Goal: Transaction & Acquisition: Purchase product/service

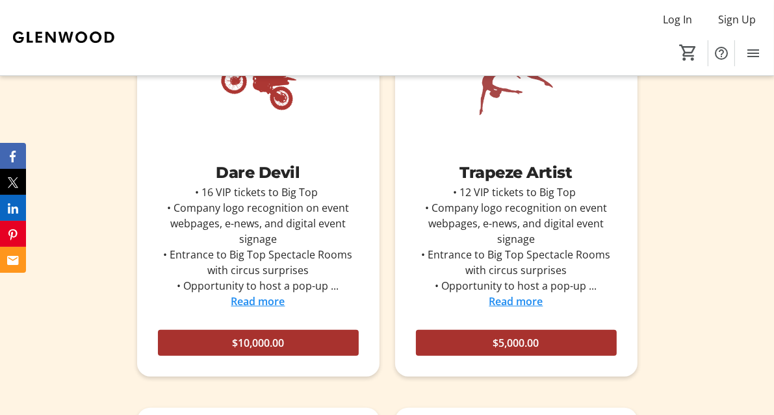
scroll to position [983, 0]
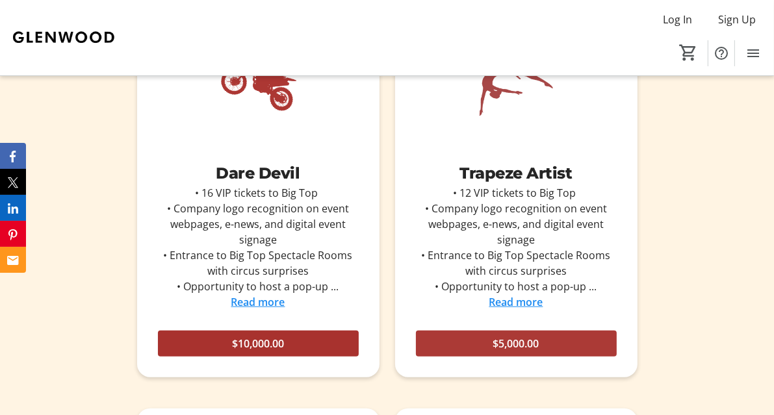
drag, startPoint x: 205, startPoint y: 298, endPoint x: 190, endPoint y: 307, distance: 17.5
click at [416, 328] on span at bounding box center [516, 343] width 201 height 31
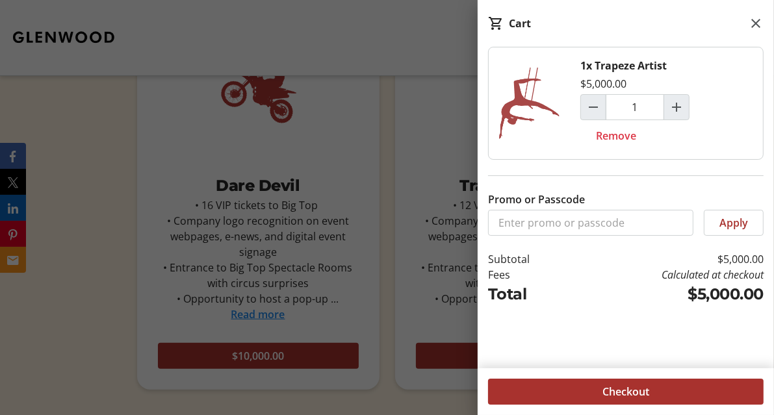
scroll to position [970, 0]
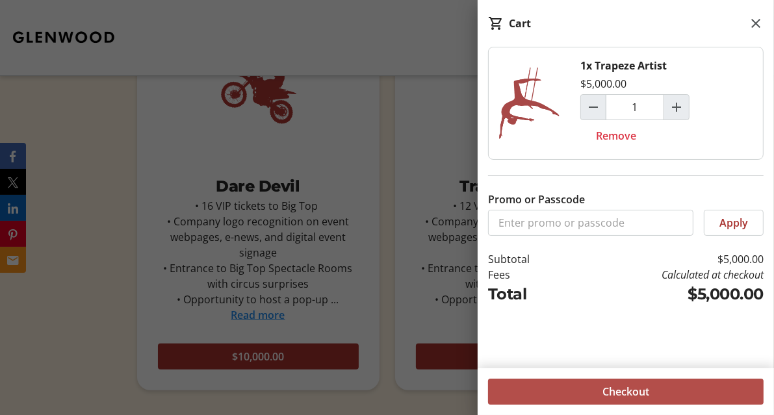
click at [604, 382] on span at bounding box center [626, 391] width 276 height 31
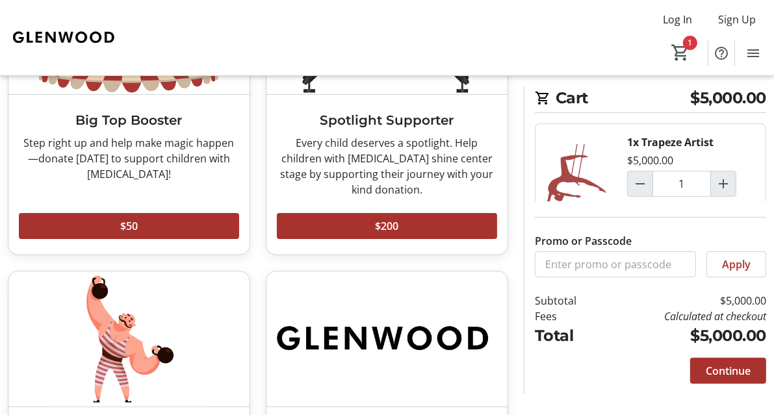
scroll to position [341, 0]
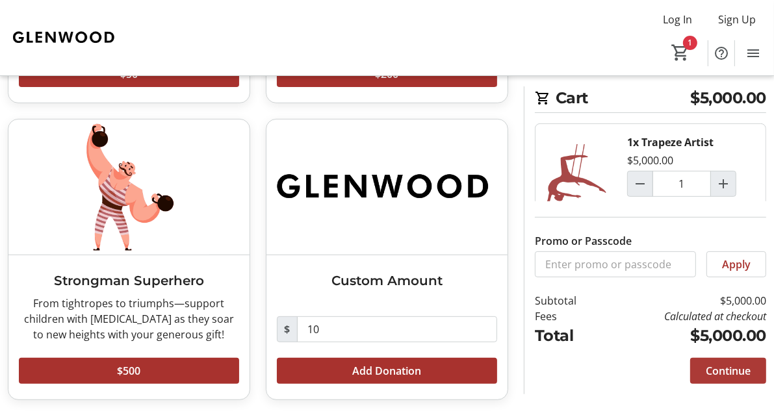
click at [749, 374] on span "Continue" at bounding box center [728, 371] width 45 height 16
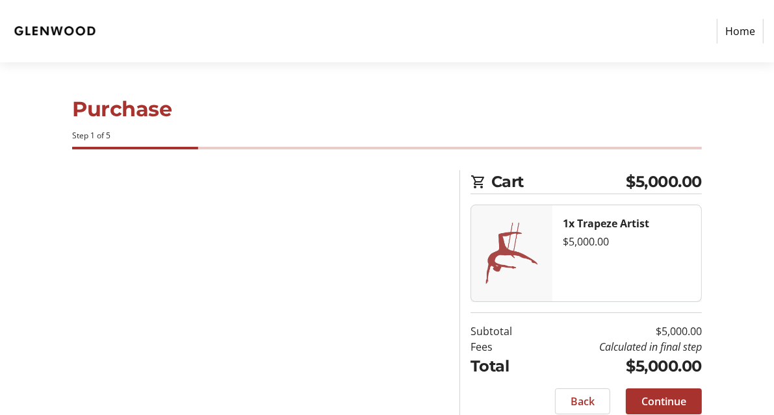
select select
